Goal: Information Seeking & Learning: Find specific page/section

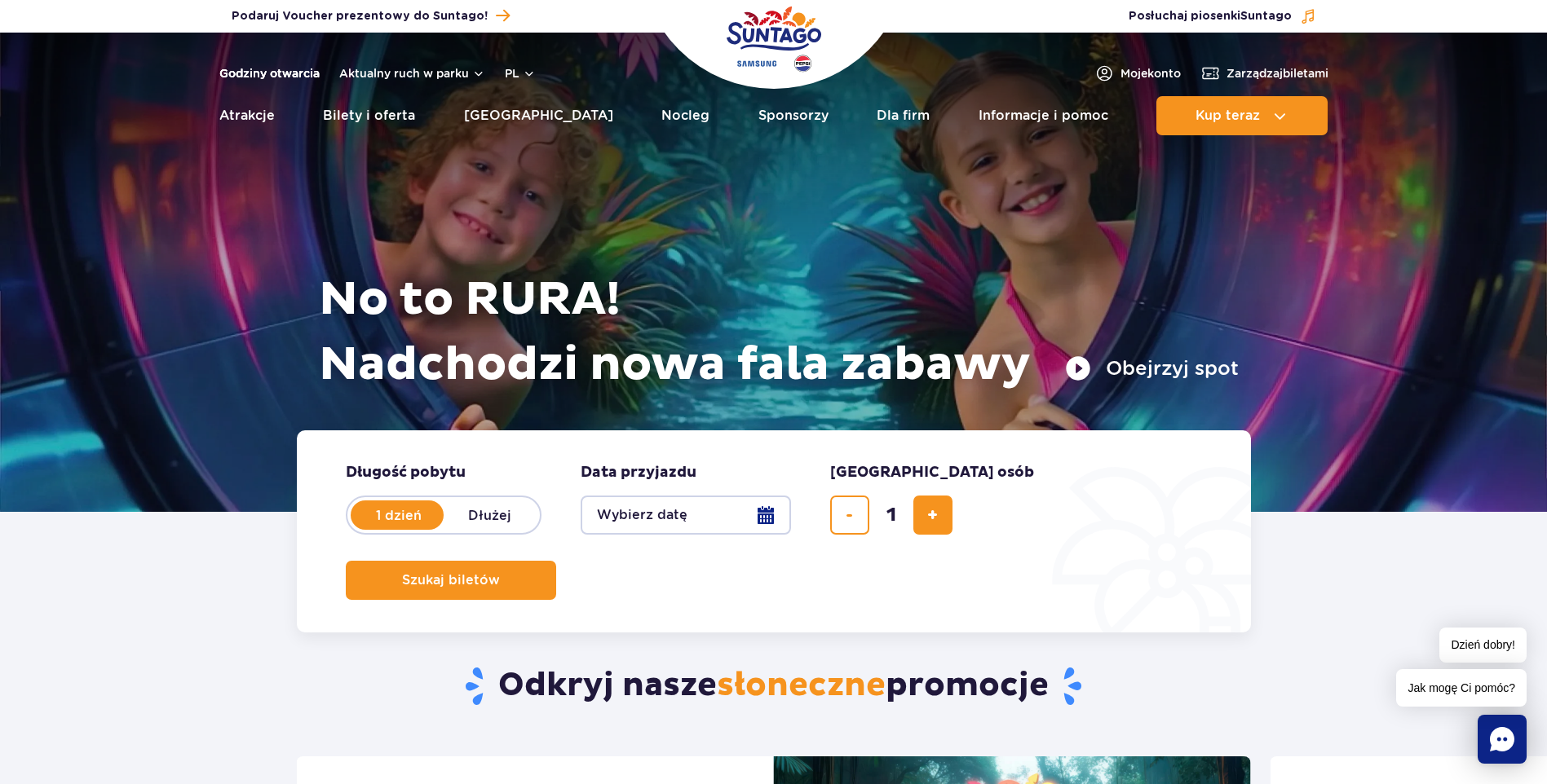
click at [260, 75] on link "Godziny otwarcia" at bounding box center [269, 72] width 100 height 16
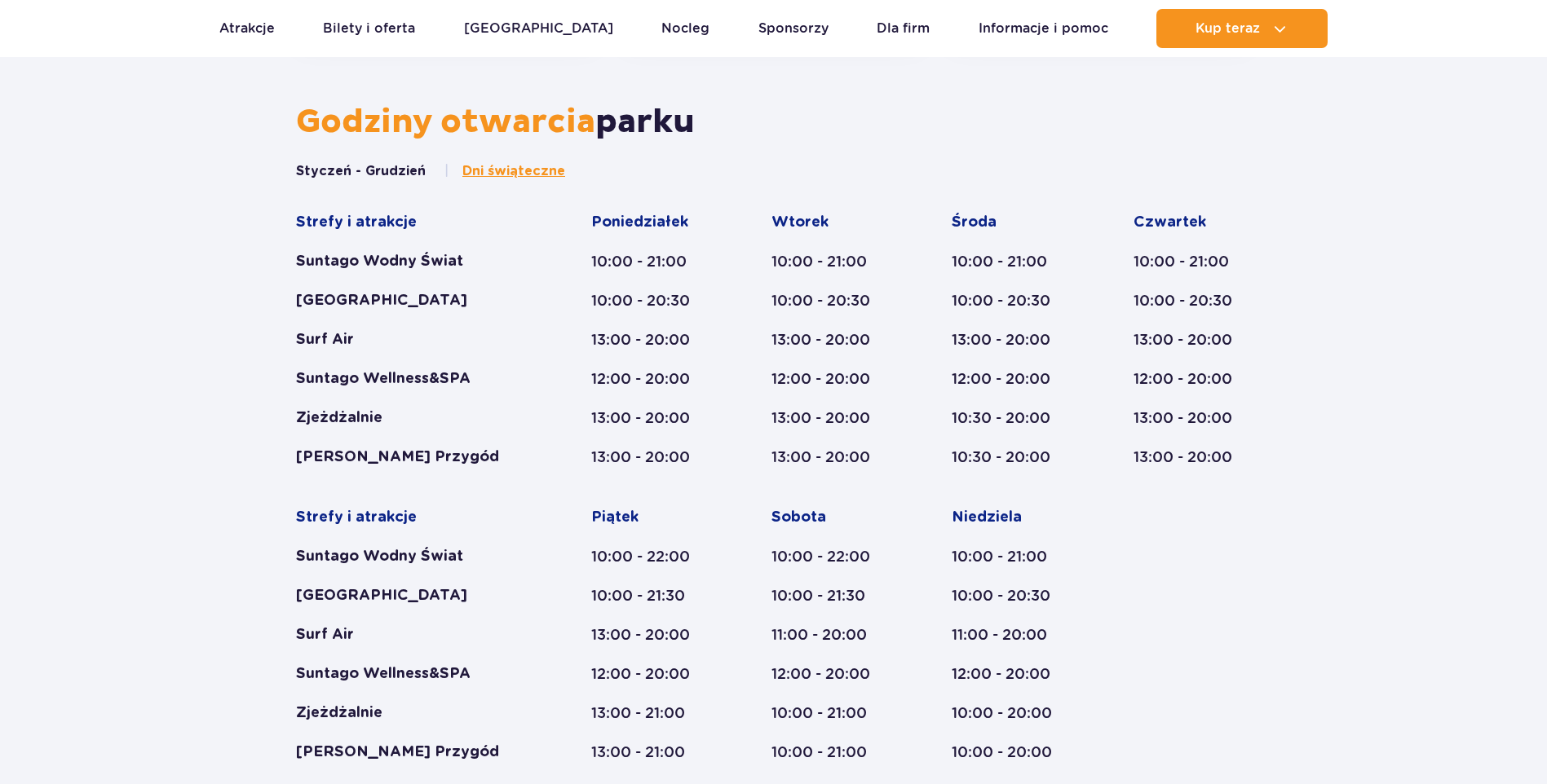
scroll to position [674, 0]
click at [170, 273] on div "Godziny otwarcia parku Styczeń - Grudzień Dni świąteczne Strefy i atrakcje Sunt…" at bounding box center [774, 616] width 1547 height 1028
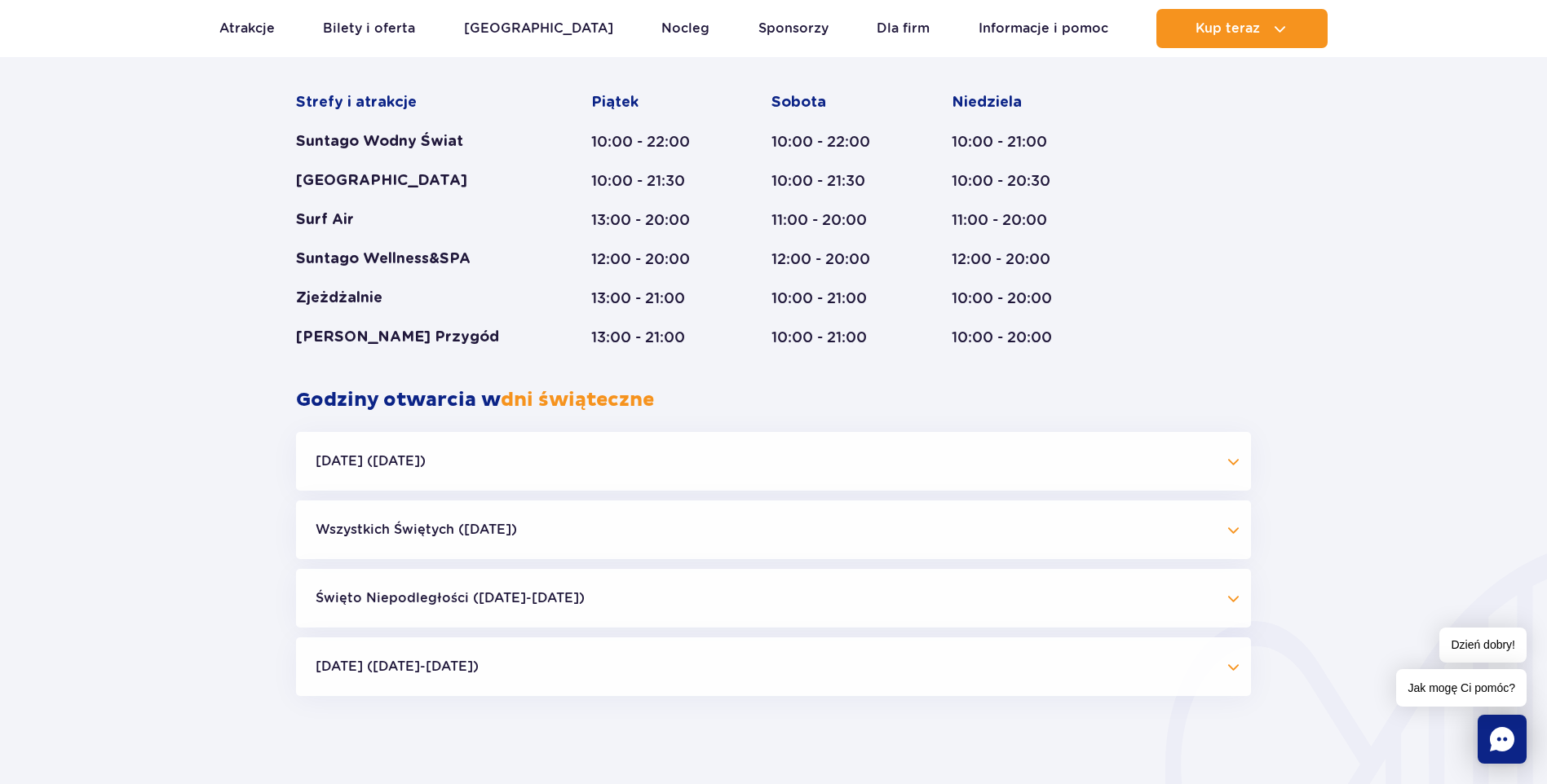
scroll to position [1245, 0]
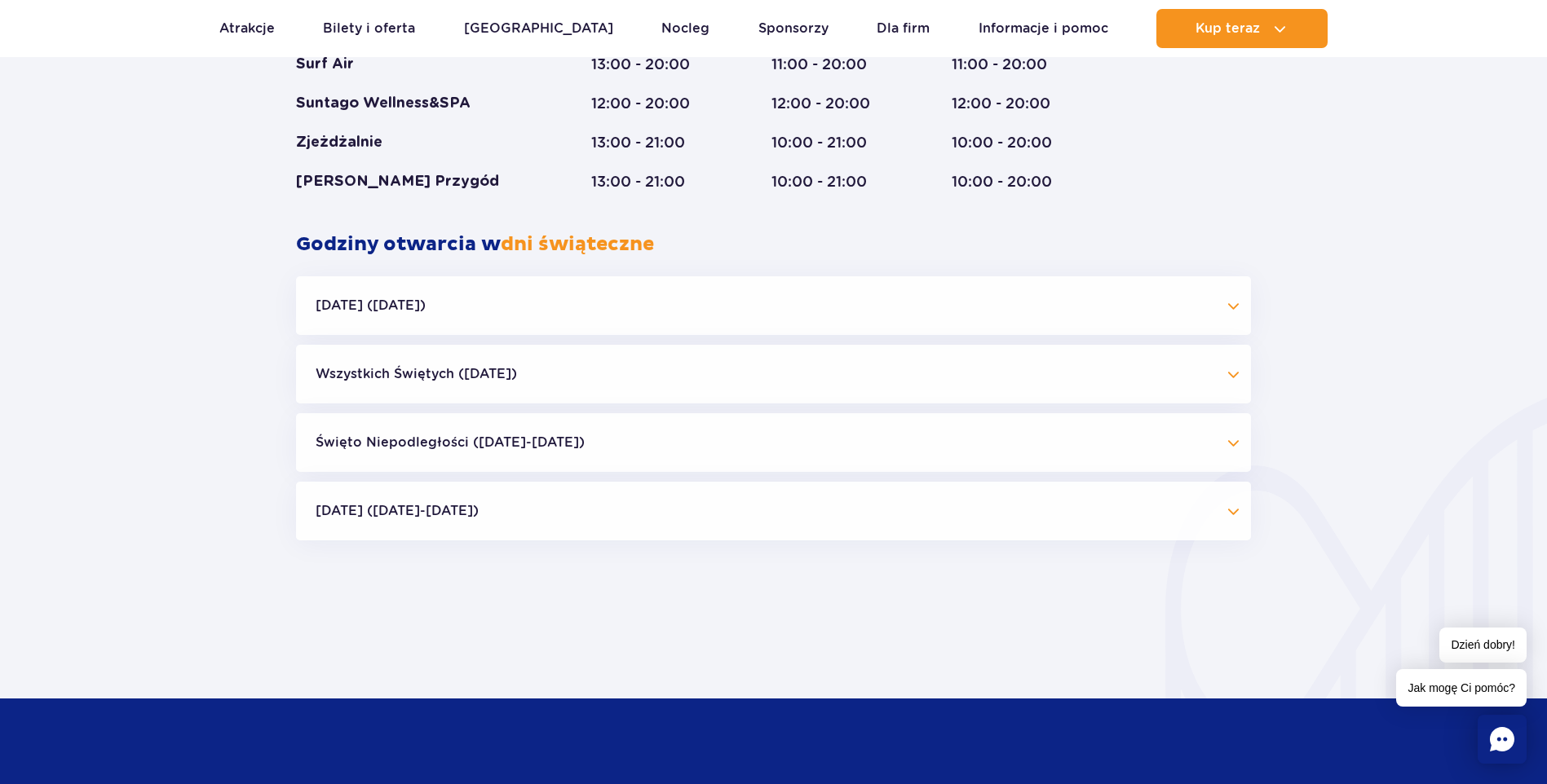
click at [1230, 307] on button "[DATE] ([DATE])" at bounding box center [774, 306] width 955 height 59
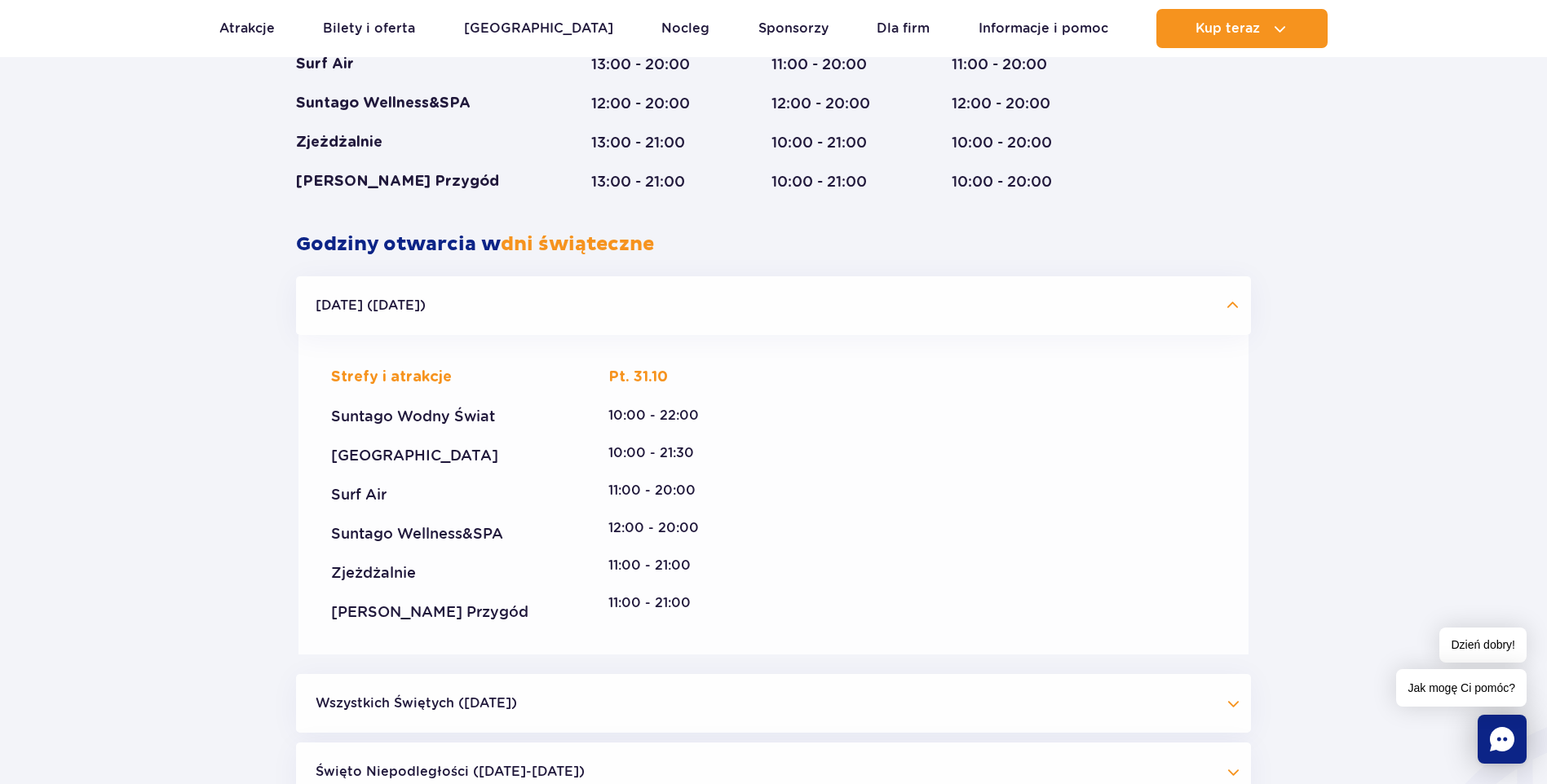
click at [1230, 307] on button "[DATE] ([DATE])" at bounding box center [774, 306] width 955 height 59
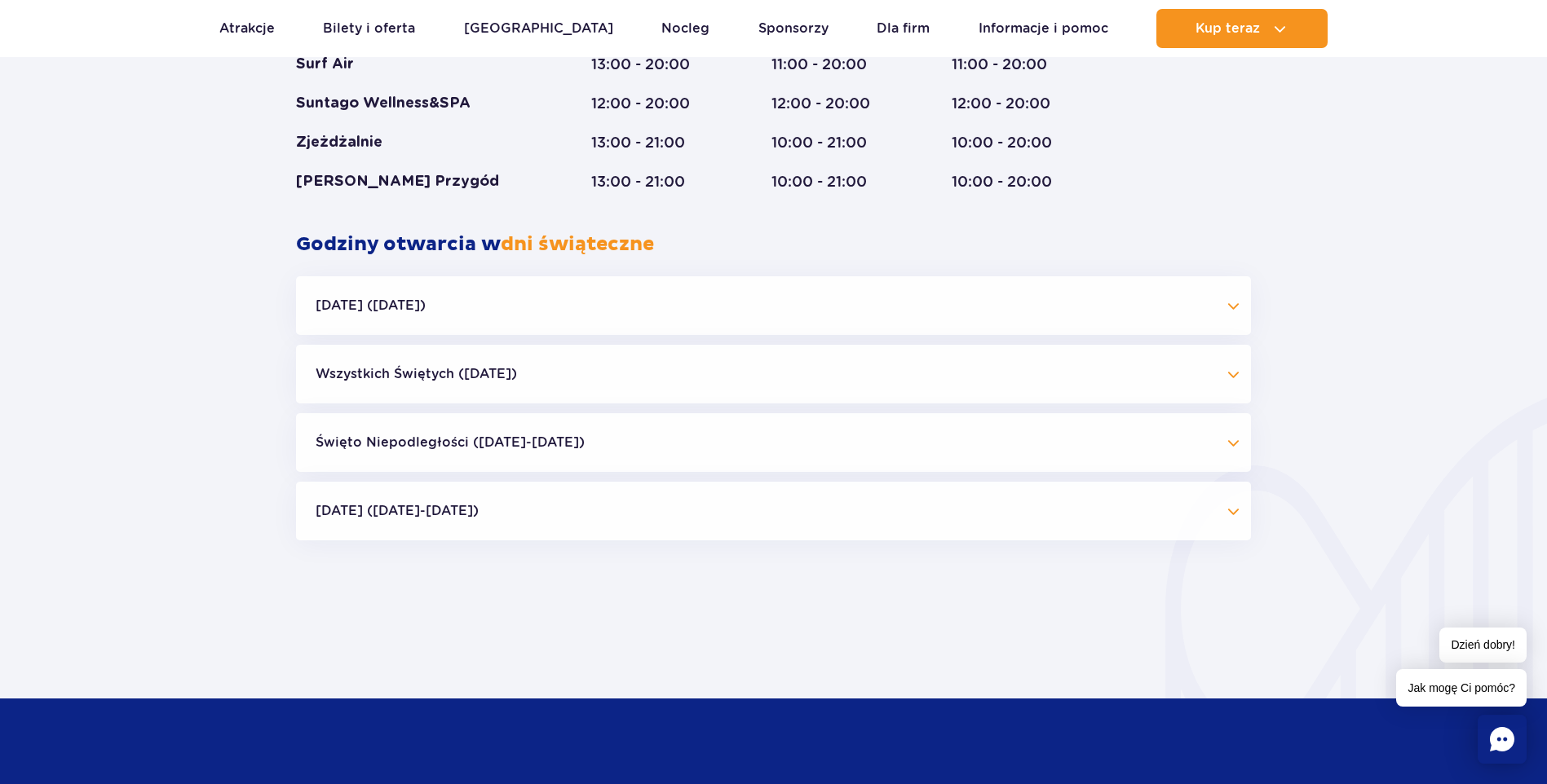
click at [1230, 346] on button "Wszystkich Świętych ([DATE])" at bounding box center [774, 374] width 955 height 59
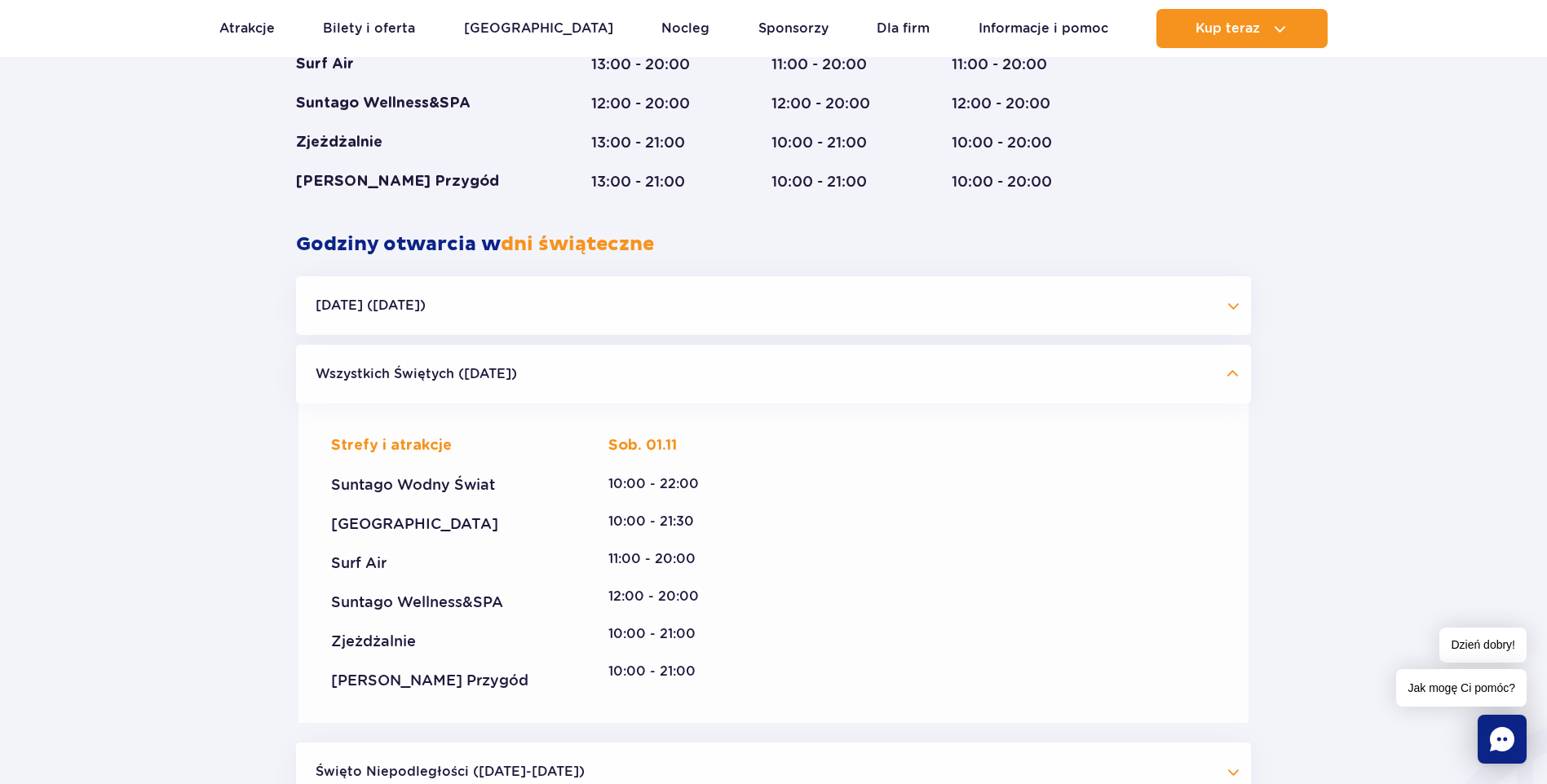
click at [1226, 364] on button "Wszystkich Świętych ([DATE])" at bounding box center [774, 374] width 955 height 59
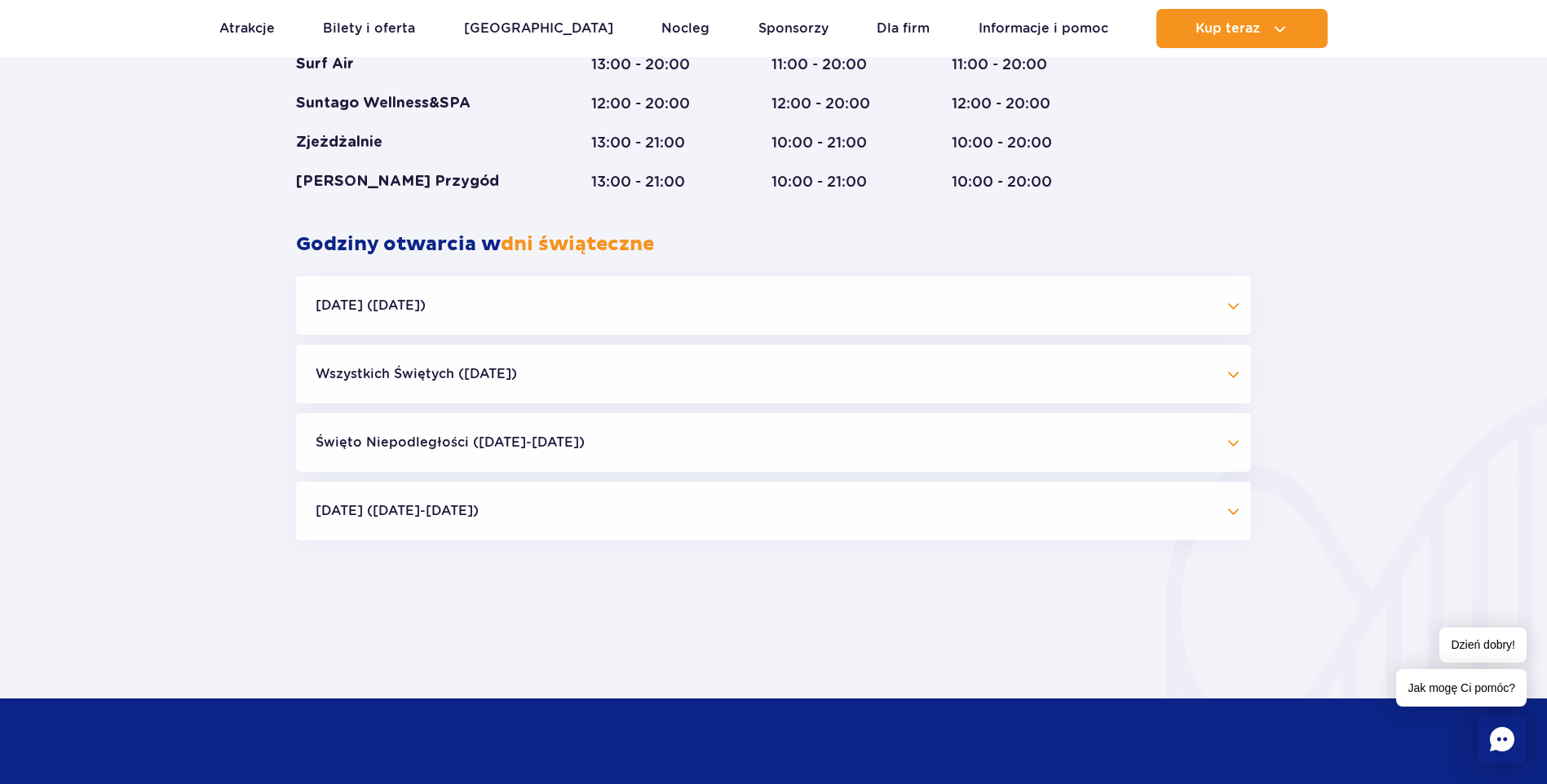
click at [435, 434] on button "Święto Niepodległości ([DATE]-[DATE])" at bounding box center [774, 443] width 955 height 59
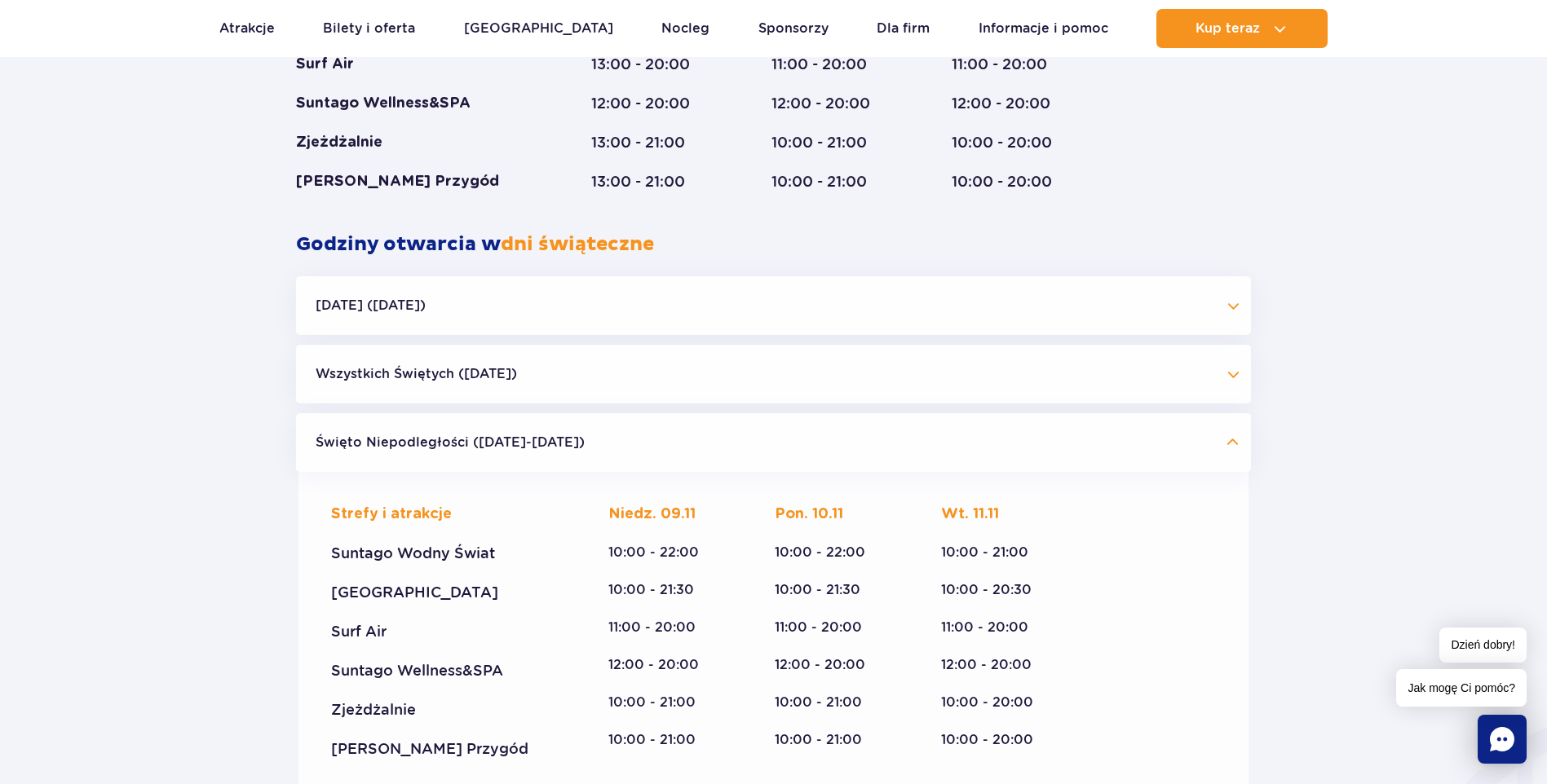
click at [435, 434] on button "Święto Niepodległości ([DATE]-[DATE])" at bounding box center [774, 443] width 955 height 59
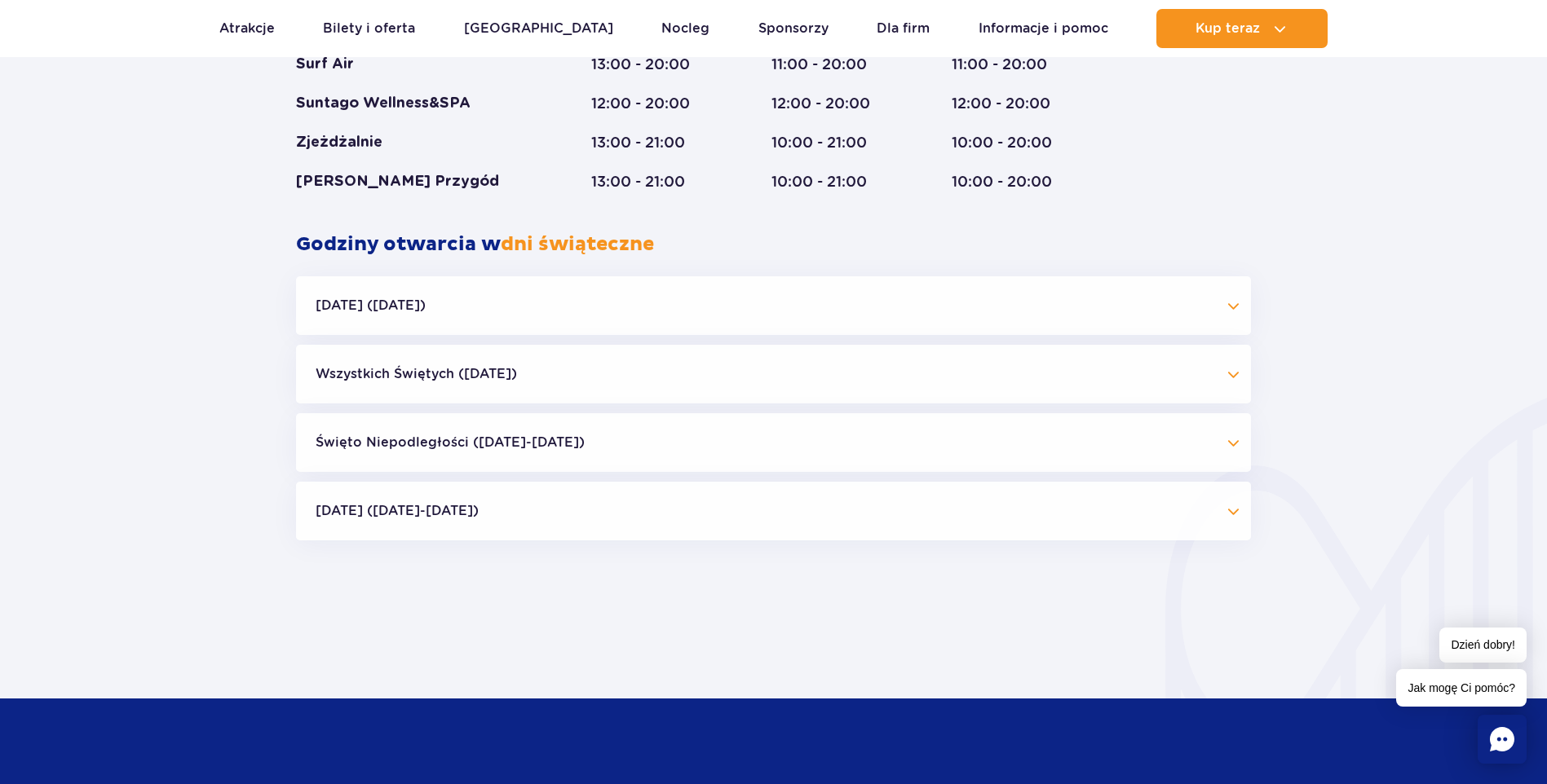
click at [89, 373] on div "Godziny otwarcia parku Styczeń - Grudzień Dni świąteczne Strefy i atrakcje Sunt…" at bounding box center [774, 46] width 1547 height 1028
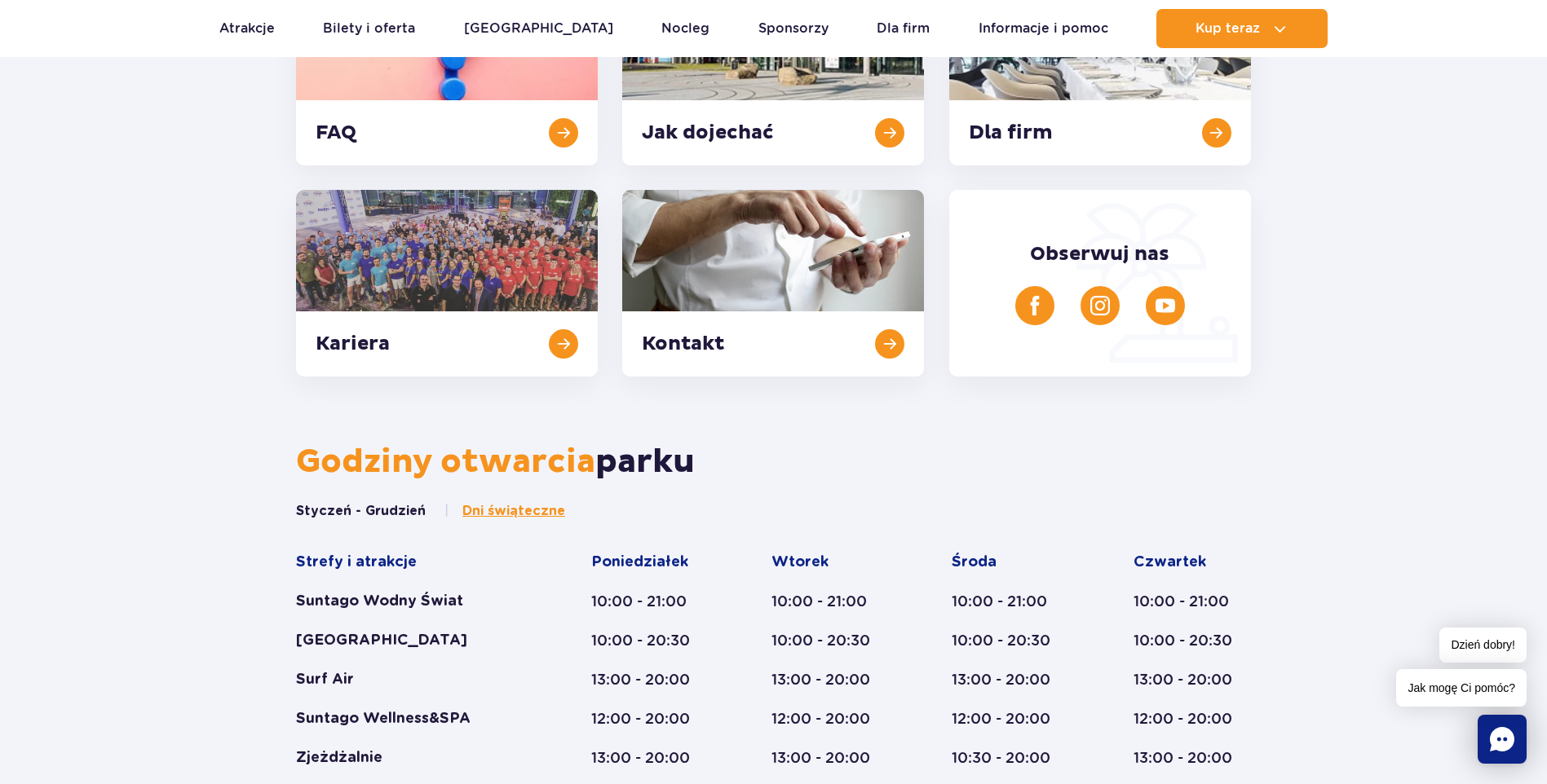
scroll to position [104, 0]
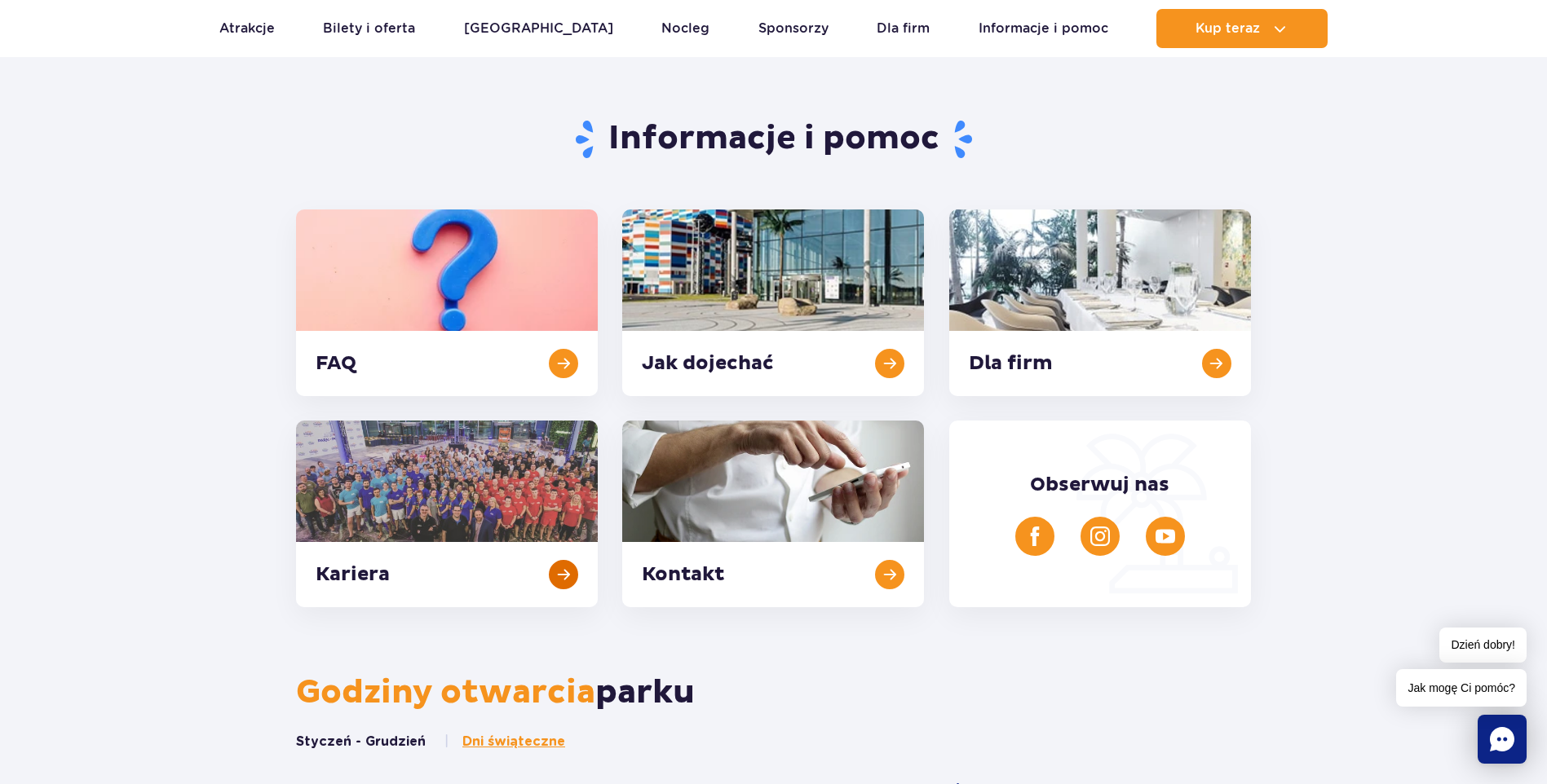
click at [552, 577] on link at bounding box center [447, 513] width 302 height 186
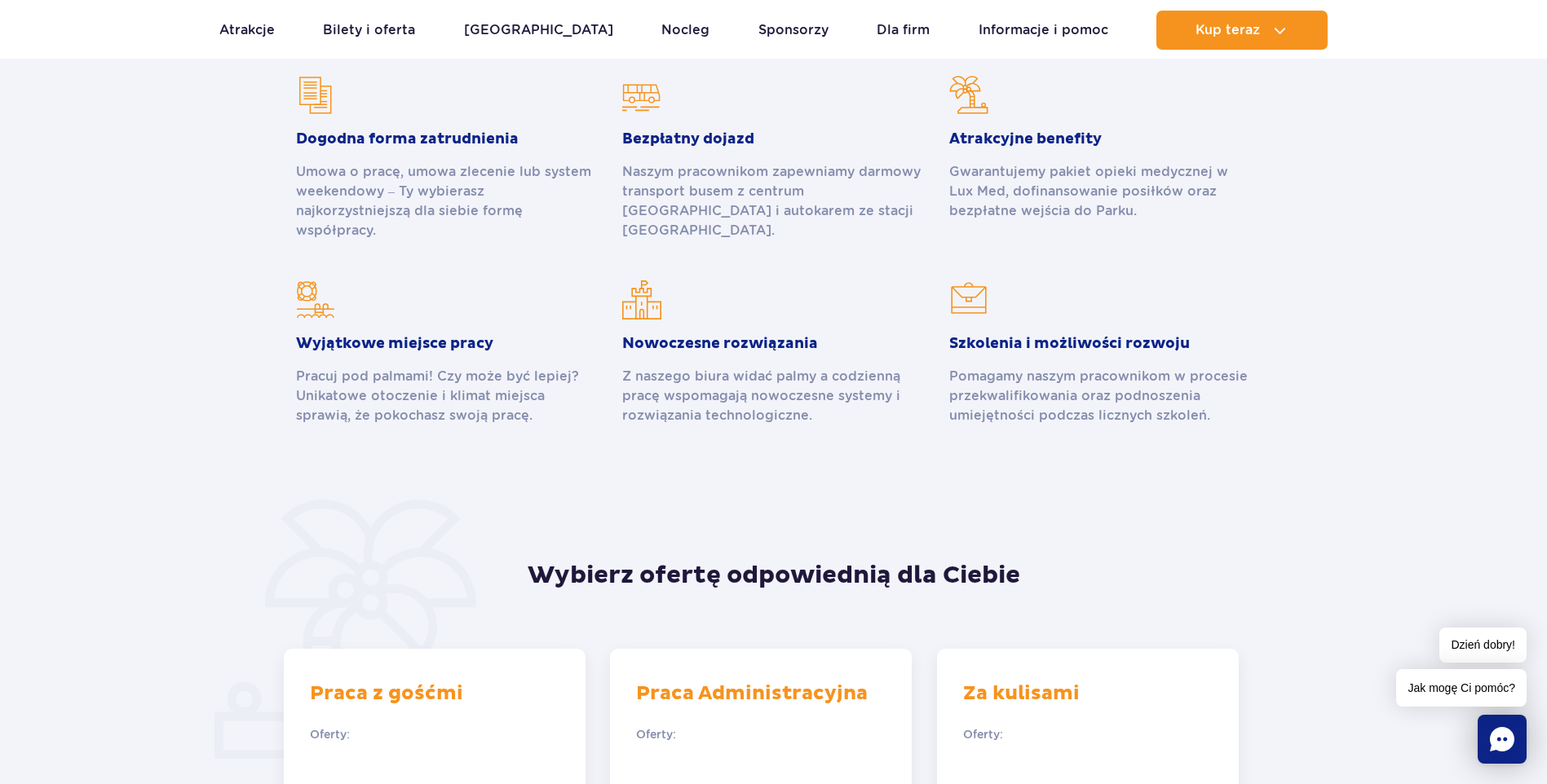
scroll to position [1141, 0]
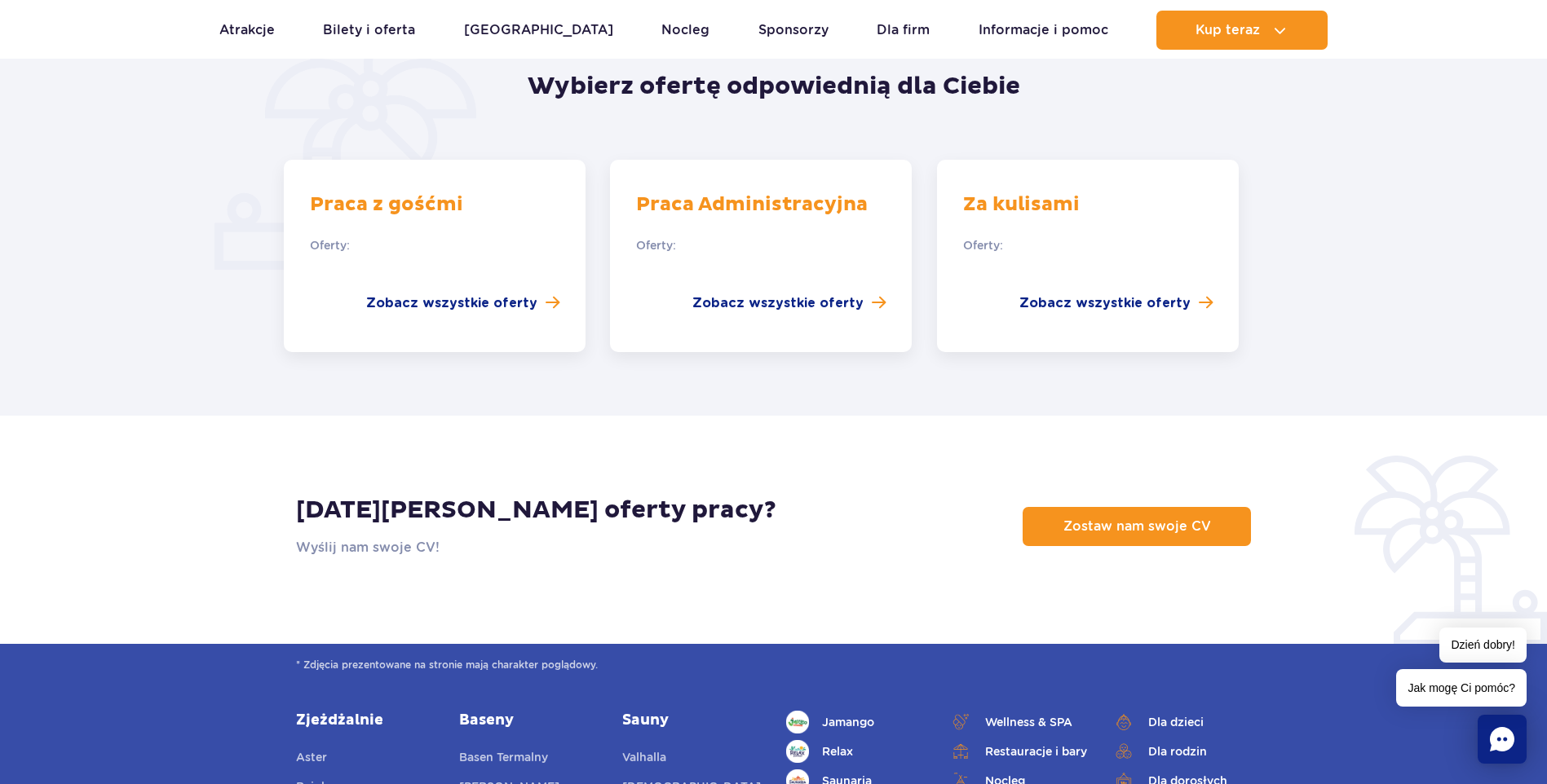
click at [515, 272] on div "Praca z gośćmi Oferty: Zobacz wszystkie oferty" at bounding box center [435, 256] width 302 height 192
click at [528, 293] on div "Praca z gośćmi Oferty: Zobacz wszystkie oferty" at bounding box center [435, 256] width 302 height 192
click at [531, 293] on span "Zobacz wszystkie oferty" at bounding box center [451, 303] width 171 height 19
